Goal: Find specific page/section: Find specific page/section

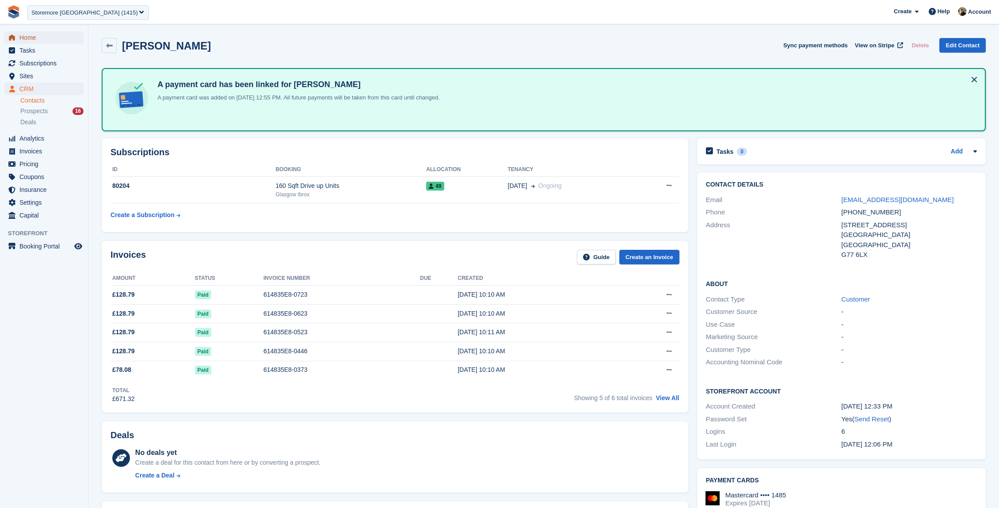
click at [47, 40] on span "Home" at bounding box center [45, 37] width 53 height 12
click at [74, 13] on div "Storemore [GEOGRAPHIC_DATA] (1415)" at bounding box center [84, 12] width 107 height 9
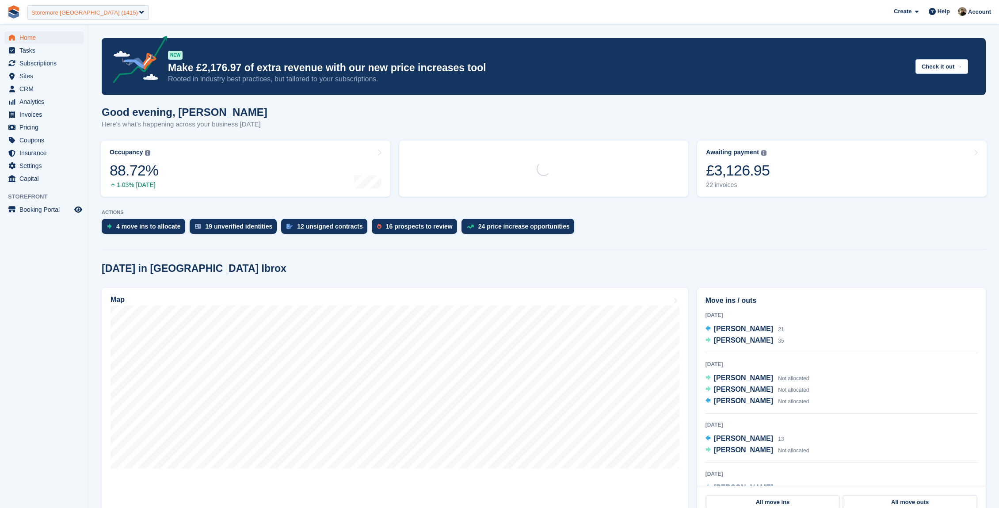
click at [91, 14] on div "Storemore [GEOGRAPHIC_DATA] (1415)" at bounding box center [84, 12] width 107 height 9
